Goal: Information Seeking & Learning: Learn about a topic

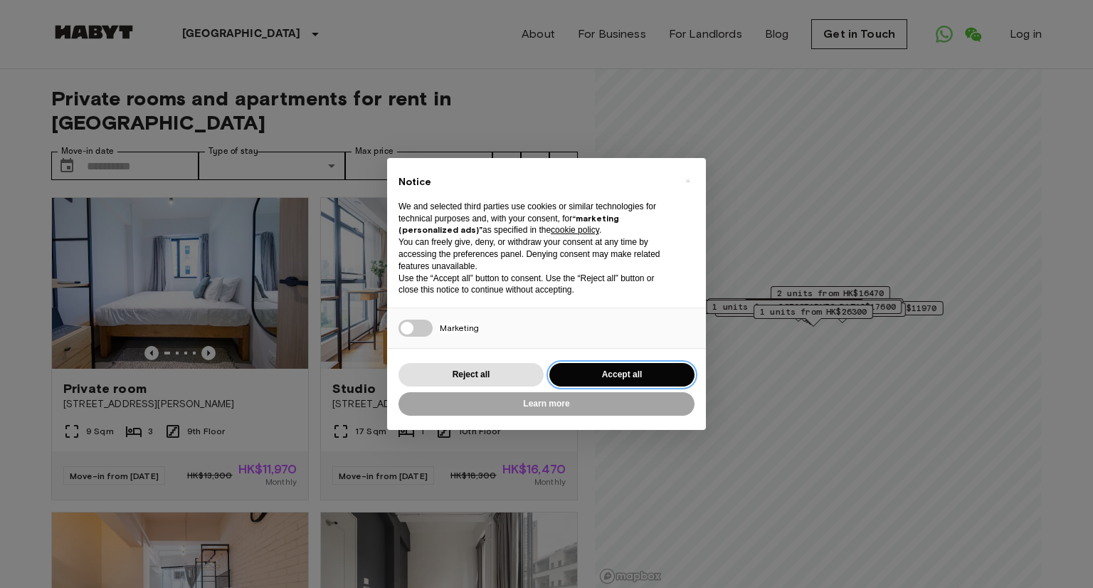
click at [603, 375] on button "Accept all" at bounding box center [621, 374] width 145 height 23
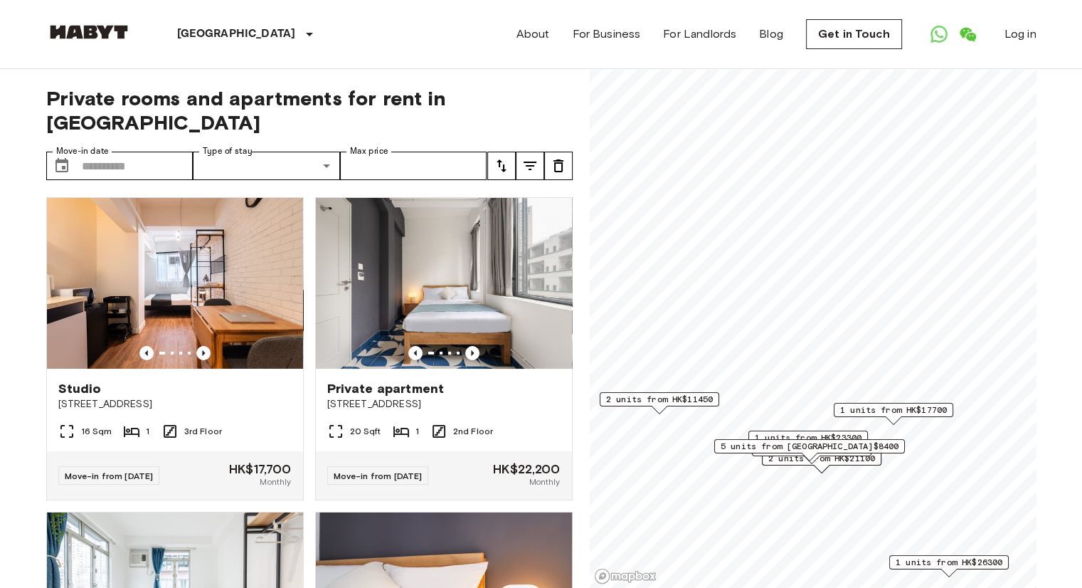
click at [684, 398] on span "2 units from HK$11450" at bounding box center [658, 399] width 107 height 13
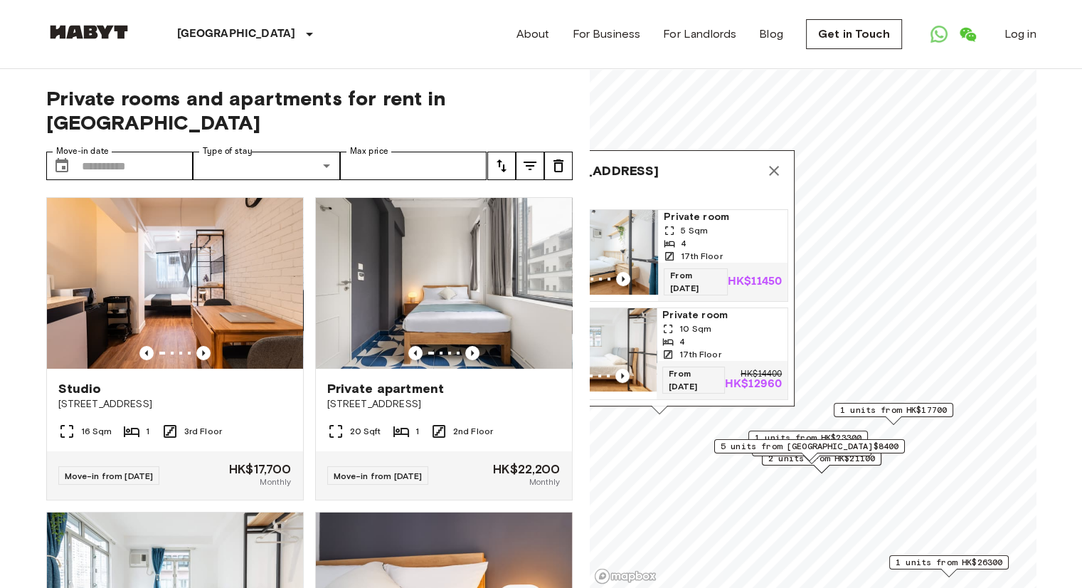
click at [674, 210] on span "Private room" at bounding box center [723, 217] width 118 height 14
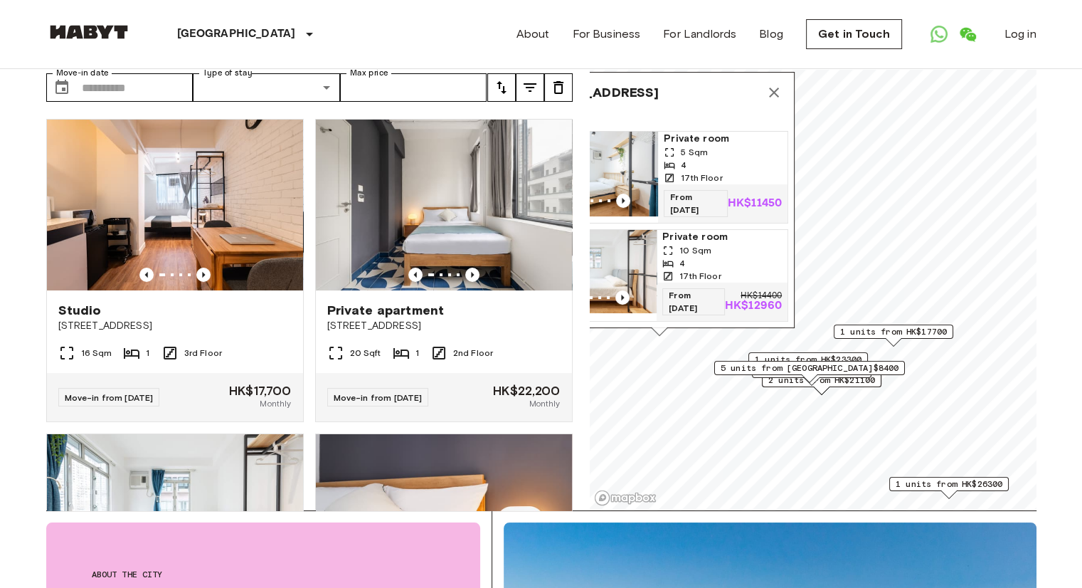
scroll to position [77, 0]
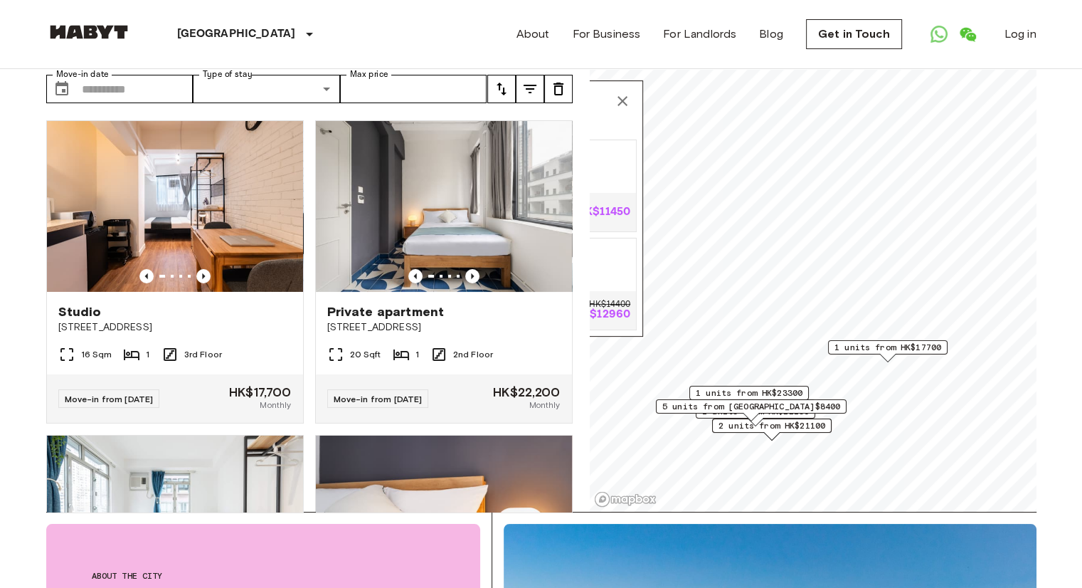
click at [763, 405] on span "5 units from [GEOGRAPHIC_DATA]$8400" at bounding box center [751, 406] width 178 height 13
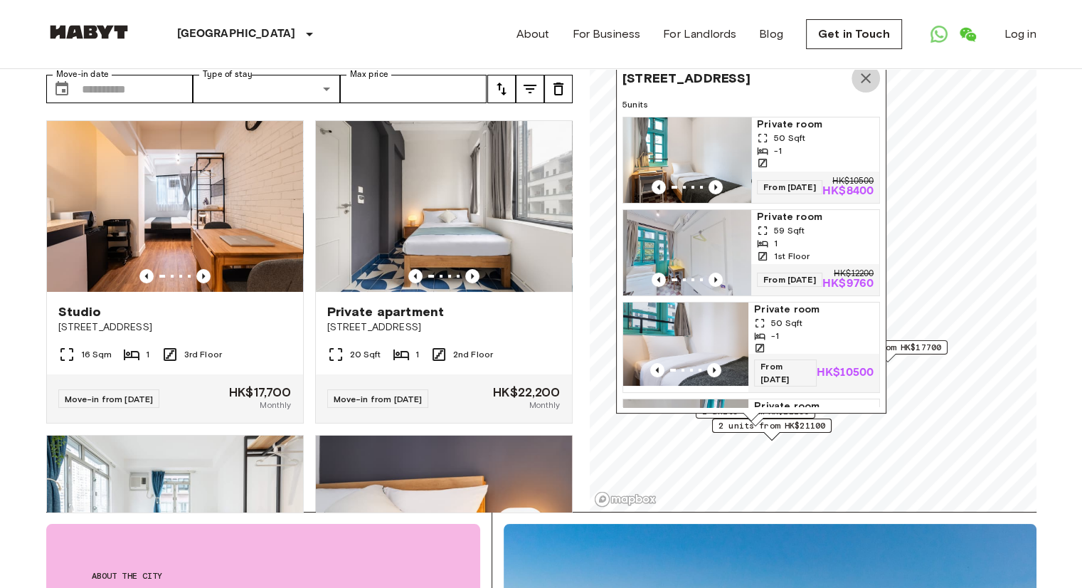
click at [865, 75] on icon "Map marker" at bounding box center [865, 78] width 17 height 17
